Goal: Information Seeking & Learning: Understand process/instructions

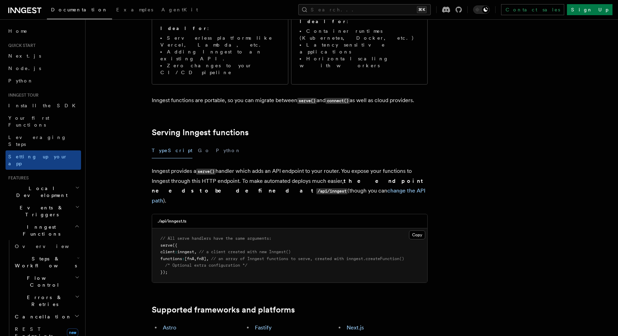
scroll to position [204, 0]
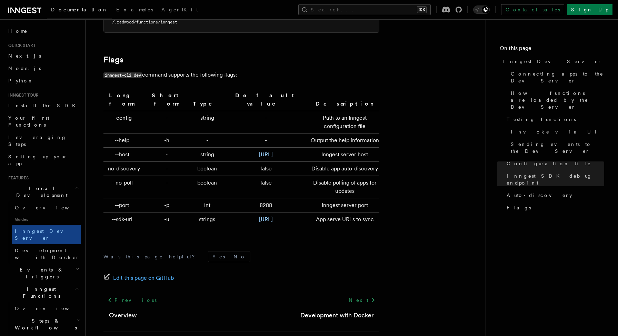
scroll to position [2281, 0]
